Goal: Task Accomplishment & Management: Manage account settings

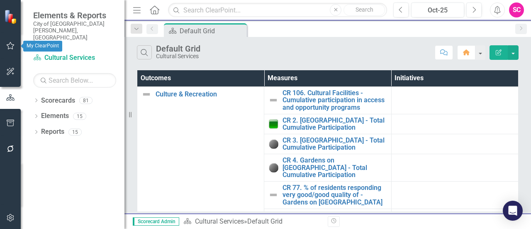
click at [9, 45] on icon "button" at bounding box center [10, 45] width 9 height 7
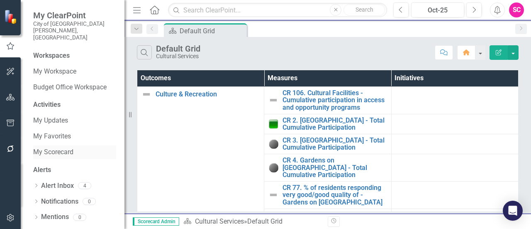
click at [51, 147] on link "My Scorecard" at bounding box center [74, 152] width 83 height 10
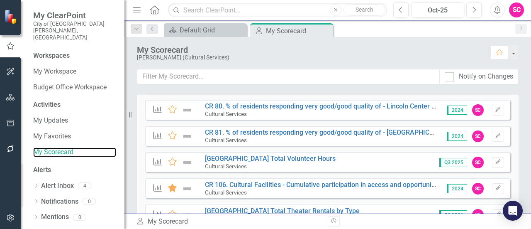
scroll to position [296, 0]
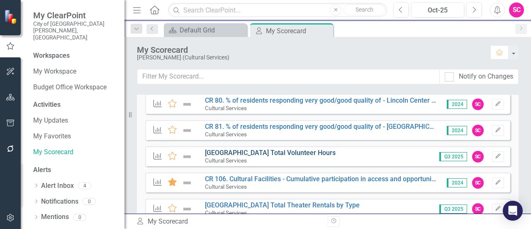
click at [266, 149] on link "[GEOGRAPHIC_DATA] Total Volunteer Hours" at bounding box center [270, 153] width 131 height 8
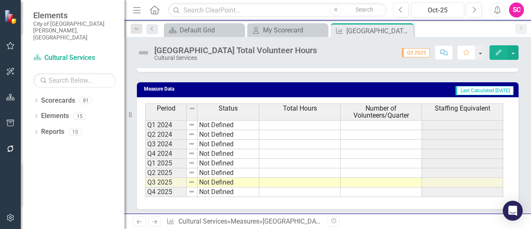
scroll to position [332, 0]
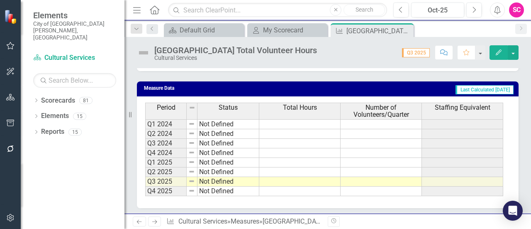
click at [497, 54] on icon "Edit" at bounding box center [498, 52] width 7 height 6
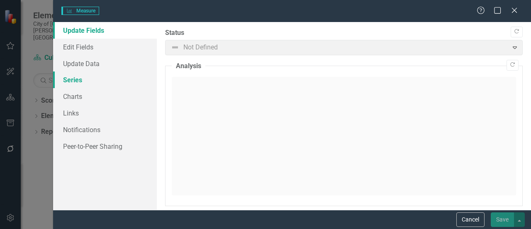
click at [71, 80] on link "Series" at bounding box center [105, 79] width 104 height 17
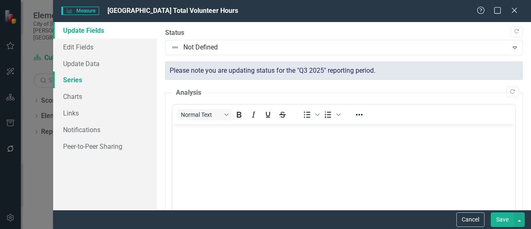
scroll to position [0, 0]
click at [77, 80] on link "Series" at bounding box center [105, 79] width 104 height 17
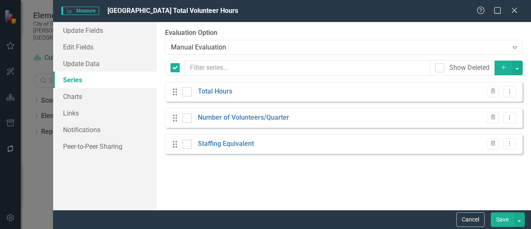
checkbox input "false"
click at [223, 144] on link "Staffing Equivalent" at bounding box center [226, 144] width 56 height 10
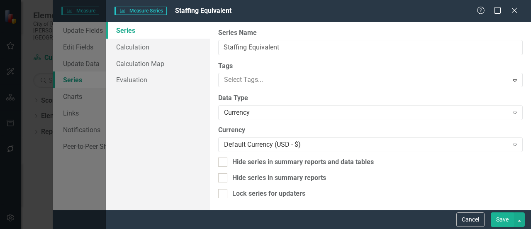
scroll to position [0, 0]
click at [124, 45] on link "Calculation" at bounding box center [158, 47] width 104 height 17
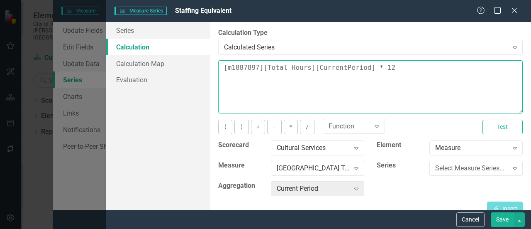
click at [416, 64] on textarea "[m1887897][Total Hours][CurrentPeriod] * 12" at bounding box center [370, 86] width 304 height 53
type textarea "[m1887897][Total Hours][CurrentPeriod] * 15.25"
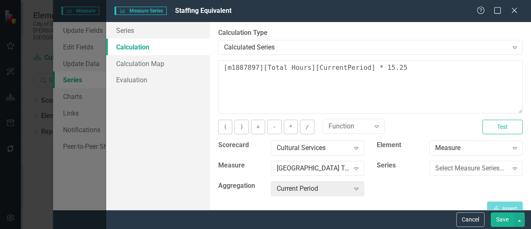
click at [504, 223] on button "Save" at bounding box center [502, 219] width 23 height 15
click at [514, 10] on icon "Close" at bounding box center [514, 10] width 10 height 8
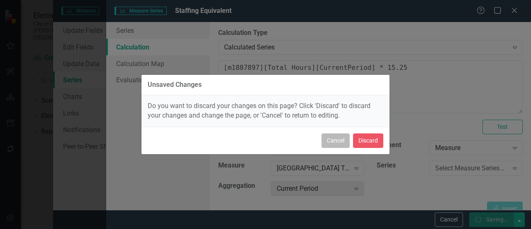
click at [332, 140] on button "Cancel" at bounding box center [335, 140] width 28 height 15
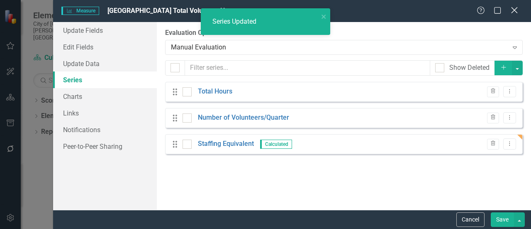
click at [513, 14] on icon "Close" at bounding box center [514, 10] width 10 height 8
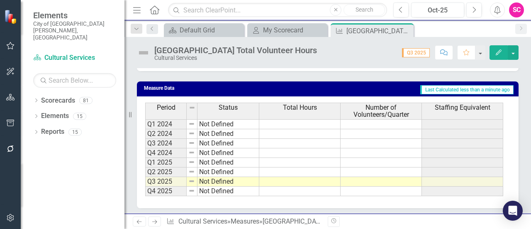
click at [288, 123] on td at bounding box center [299, 124] width 81 height 10
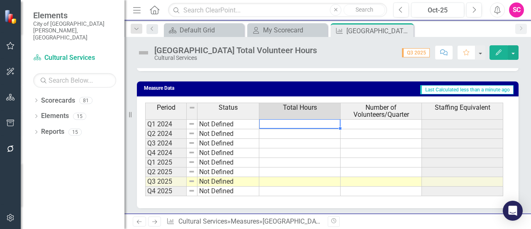
click at [288, 123] on td at bounding box center [299, 124] width 81 height 10
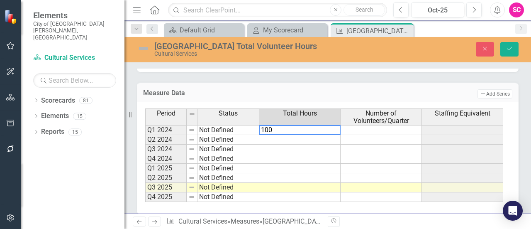
type textarea "100"
click at [385, 133] on td at bounding box center [381, 130] width 81 height 10
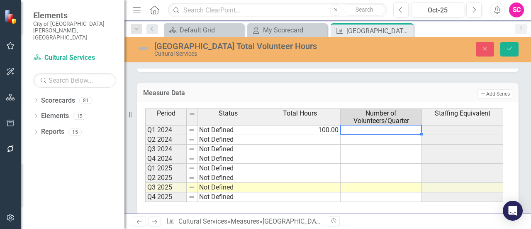
click at [385, 133] on td at bounding box center [381, 130] width 81 height 10
type textarea "25"
click at [390, 97] on td "Add Add Series" at bounding box center [428, 93] width 168 height 11
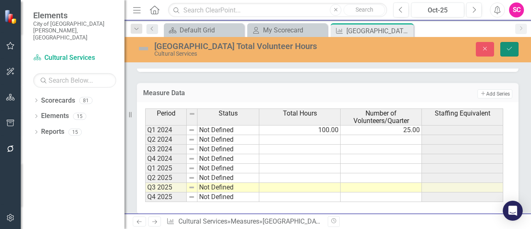
click at [508, 49] on icon "Save" at bounding box center [509, 49] width 7 height 6
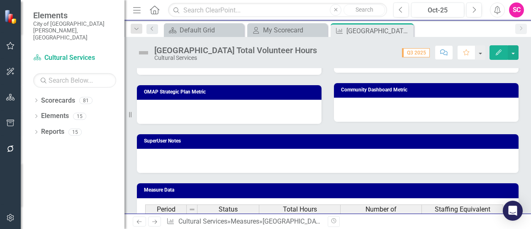
scroll to position [334, 0]
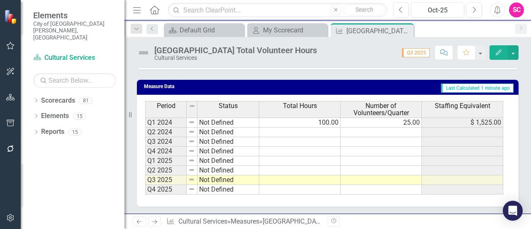
click at [328, 121] on td "100.00" at bounding box center [299, 122] width 81 height 10
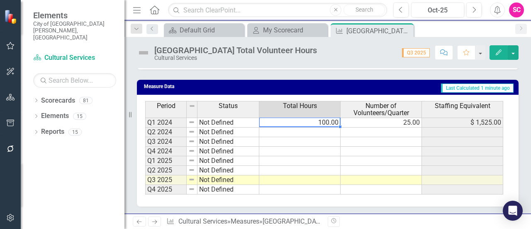
click at [328, 121] on td "100.00" at bounding box center [299, 122] width 81 height 10
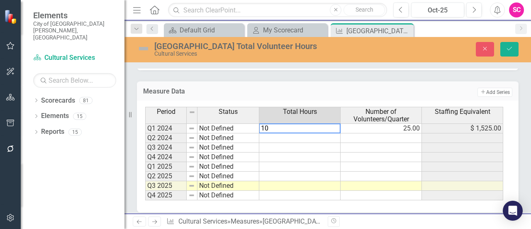
type textarea "1"
click at [405, 126] on td "25.00" at bounding box center [381, 128] width 81 height 10
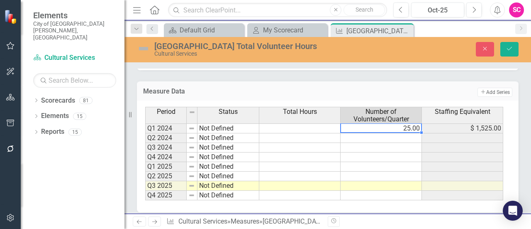
click at [405, 126] on td "25.00" at bounding box center [381, 128] width 81 height 10
type textarea "25"
click at [405, 126] on textarea "25" at bounding box center [381, 128] width 82 height 10
click at [509, 44] on button "Save" at bounding box center [509, 49] width 18 height 15
